Goal: Information Seeking & Learning: Learn about a topic

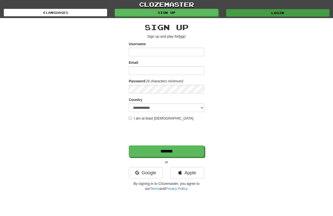
click at [268, 12] on link "Login" at bounding box center [277, 13] width 103 height 8
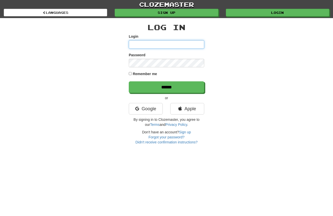
type input "*********"
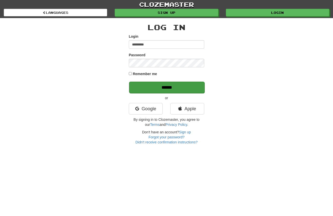
click at [163, 87] on input "******" at bounding box center [166, 88] width 75 height 12
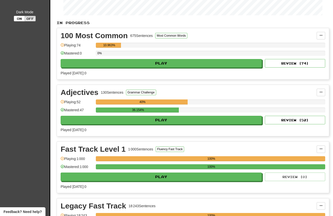
scroll to position [98, 0]
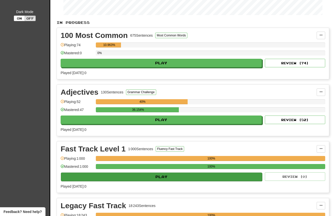
click at [172, 179] on button "Play" at bounding box center [161, 177] width 201 height 9
select select "**"
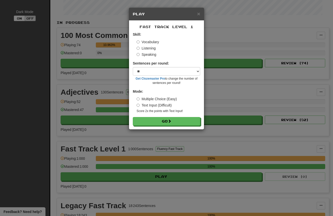
drag, startPoint x: 146, startPoint y: 46, endPoint x: 147, endPoint y: 58, distance: 12.1
click at [146, 46] on label "Listening" at bounding box center [146, 48] width 19 height 5
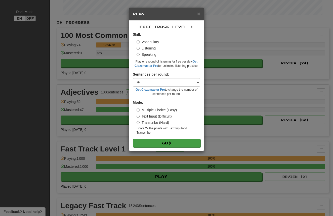
drag, startPoint x: 172, startPoint y: 142, endPoint x: 174, endPoint y: 140, distance: 2.7
click at [171, 142] on span at bounding box center [170, 143] width 4 height 4
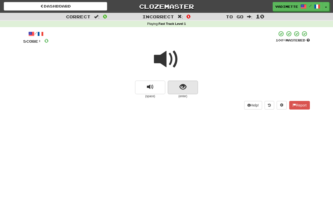
click at [188, 90] on button "show sentence" at bounding box center [183, 88] width 30 height 14
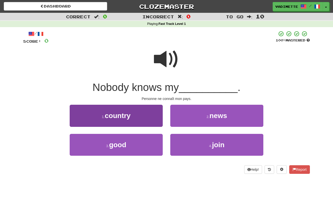
click at [144, 116] on button "1 . country" at bounding box center [116, 116] width 93 height 22
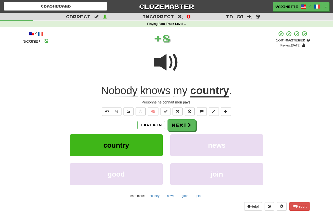
click at [185, 120] on button "Next" at bounding box center [181, 125] width 28 height 12
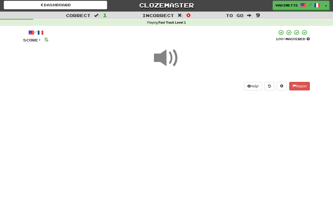
scroll to position [2, 0]
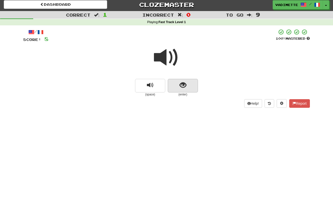
click at [195, 87] on button "show sentence" at bounding box center [183, 86] width 30 height 14
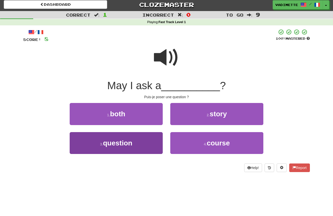
click at [140, 139] on button "3 . question" at bounding box center [116, 143] width 93 height 22
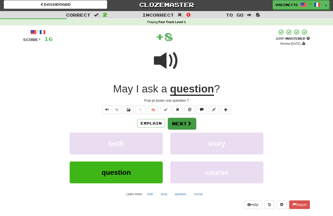
click at [177, 121] on button "Next" at bounding box center [182, 124] width 28 height 12
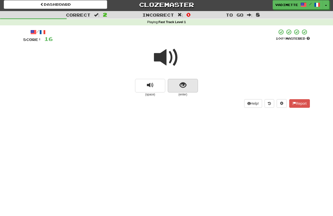
click at [183, 89] on button "show sentence" at bounding box center [183, 86] width 30 height 14
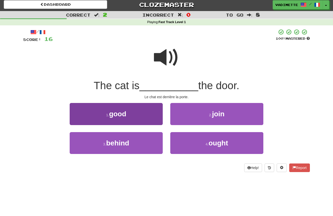
click at [138, 140] on button "3 . behind" at bounding box center [116, 143] width 93 height 22
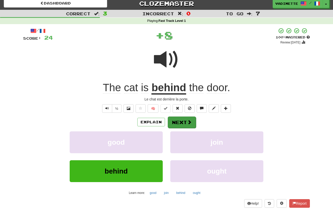
scroll to position [4, 0]
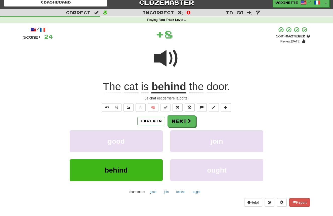
click at [182, 121] on button "Next" at bounding box center [181, 121] width 28 height 12
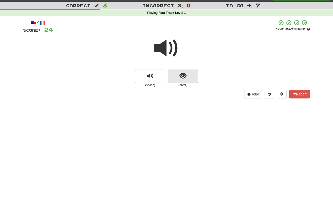
scroll to position [11, 0]
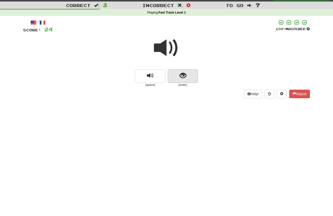
click at [190, 76] on button "show sentence" at bounding box center [183, 76] width 30 height 14
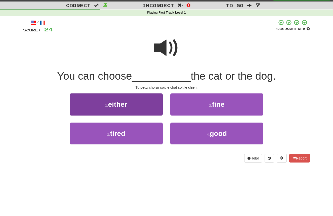
click at [134, 106] on button "1 . either" at bounding box center [116, 105] width 93 height 22
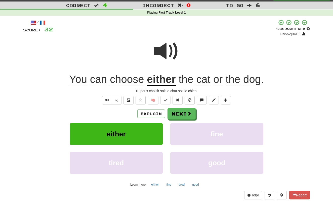
drag, startPoint x: 183, startPoint y: 116, endPoint x: 188, endPoint y: 108, distance: 9.4
click at [183, 116] on button "Next" at bounding box center [181, 114] width 28 height 12
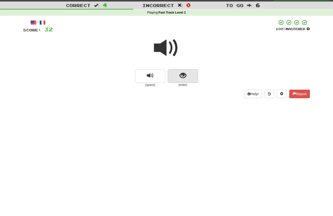
click at [192, 80] on button "show sentence" at bounding box center [183, 76] width 30 height 14
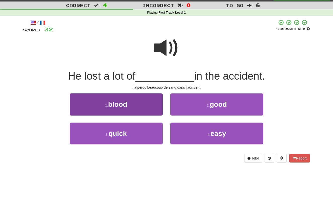
click at [133, 104] on button "1 . blood" at bounding box center [116, 105] width 93 height 22
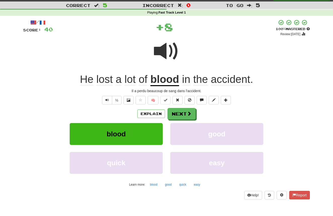
drag, startPoint x: 186, startPoint y: 113, endPoint x: 193, endPoint y: 112, distance: 6.6
click at [186, 113] on button "Next" at bounding box center [181, 114] width 28 height 12
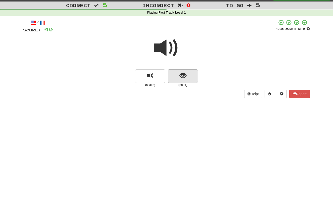
click at [195, 77] on button "show sentence" at bounding box center [183, 76] width 30 height 14
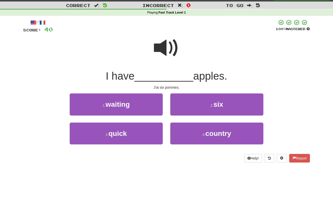
click at [216, 107] on span "six" at bounding box center [218, 105] width 10 height 8
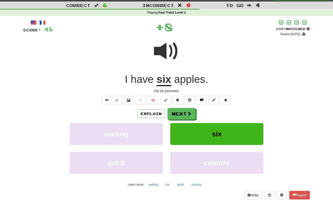
click at [183, 112] on button "Next" at bounding box center [181, 114] width 28 height 12
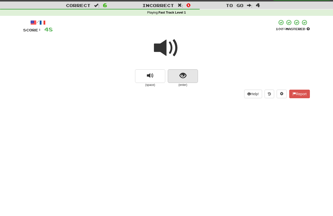
click at [191, 81] on button "show sentence" at bounding box center [183, 76] width 30 height 14
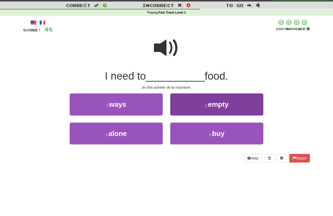
click at [217, 132] on span "buy" at bounding box center [218, 134] width 13 height 8
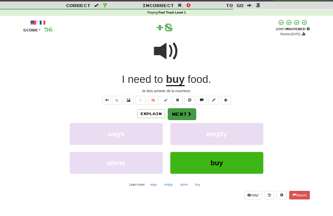
click at [185, 114] on button "Next" at bounding box center [182, 114] width 28 height 12
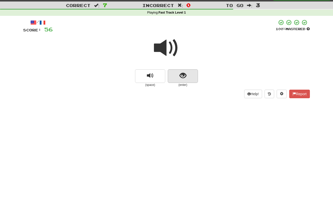
click at [187, 79] on button "show sentence" at bounding box center [183, 76] width 30 height 14
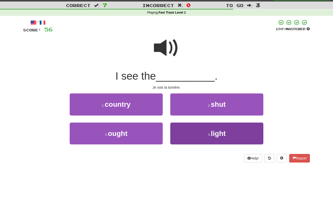
click at [216, 127] on button "4 . light" at bounding box center [216, 134] width 93 height 22
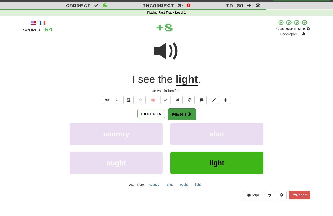
scroll to position [12, 0]
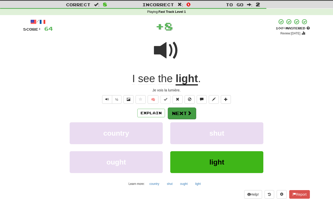
click at [185, 112] on button "Next" at bounding box center [182, 114] width 28 height 12
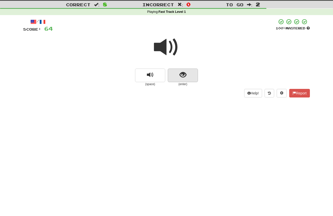
click at [191, 78] on button "show sentence" at bounding box center [183, 76] width 30 height 14
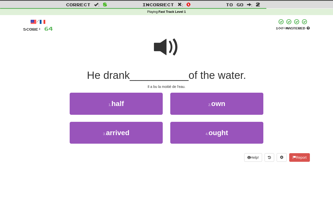
drag, startPoint x: 140, startPoint y: 104, endPoint x: 146, endPoint y: 102, distance: 6.8
click at [140, 104] on button "1 . half" at bounding box center [116, 104] width 93 height 22
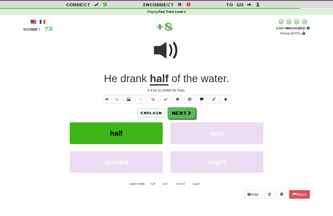
click at [181, 111] on button "Next" at bounding box center [181, 113] width 28 height 12
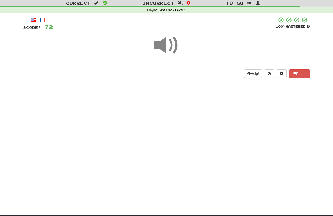
scroll to position [14, 0]
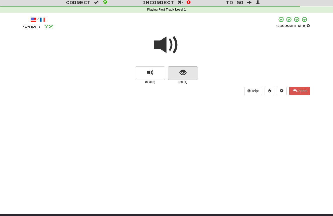
click at [189, 75] on button "show sentence" at bounding box center [183, 73] width 30 height 14
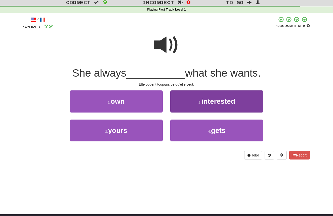
click at [212, 130] on span "gets" at bounding box center [218, 131] width 15 height 8
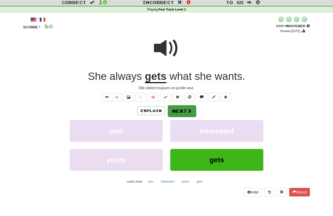
click at [182, 110] on button "Next" at bounding box center [182, 111] width 28 height 12
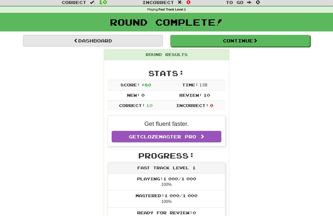
drag, startPoint x: 112, startPoint y: 42, endPoint x: 119, endPoint y: 44, distance: 7.0
click at [112, 42] on link "Dashboard" at bounding box center [93, 41] width 140 height 12
